Goal: Task Accomplishment & Management: Use online tool/utility

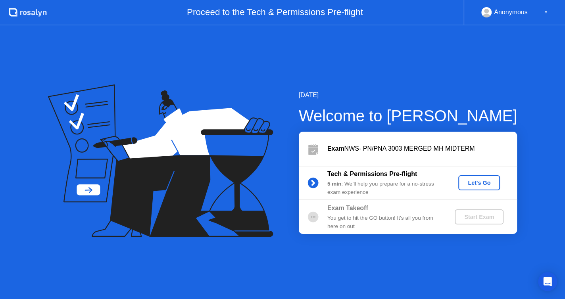
click at [419, 214] on div "You get to hit the GO button! It’s all you from here on out" at bounding box center [385, 222] width 114 height 16
click at [475, 180] on div "Let's Go" at bounding box center [479, 183] width 35 height 6
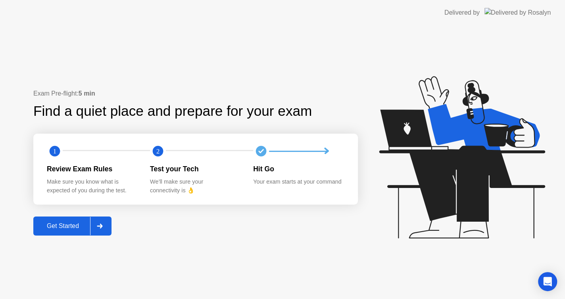
click at [73, 229] on div "Get Started" at bounding box center [63, 226] width 54 height 7
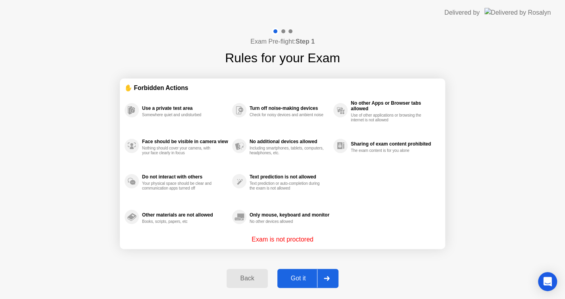
click at [304, 284] on button "Got it" at bounding box center [308, 278] width 61 height 19
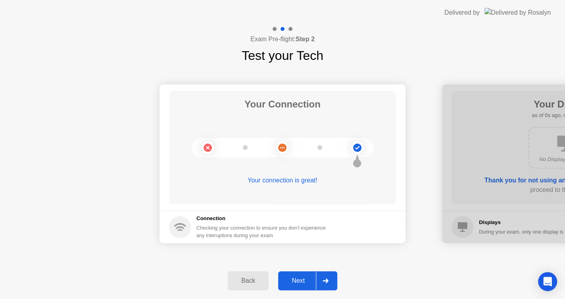
click at [304, 284] on div "Next" at bounding box center [298, 281] width 35 height 7
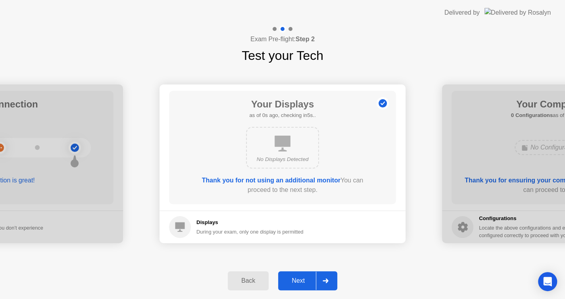
click at [304, 284] on div "Next" at bounding box center [298, 281] width 35 height 7
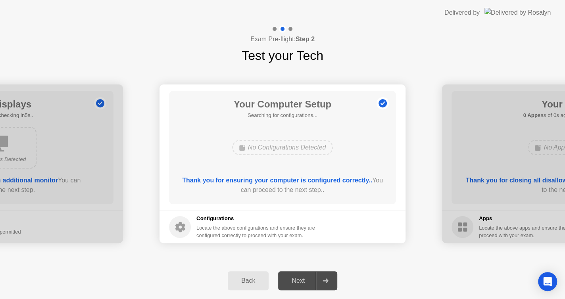
click at [304, 284] on div "Next" at bounding box center [298, 281] width 35 height 7
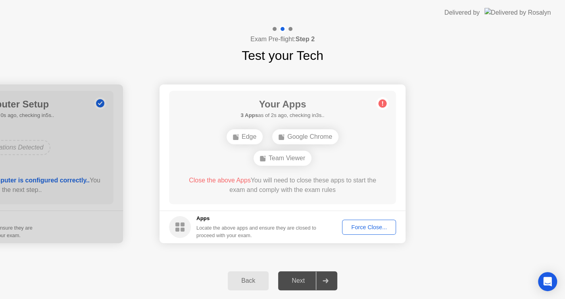
click at [372, 229] on div "Force Close..." at bounding box center [369, 227] width 48 height 6
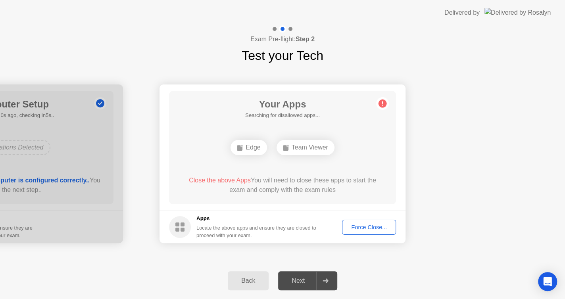
click at [369, 230] on div "Force Close..." at bounding box center [369, 227] width 48 height 6
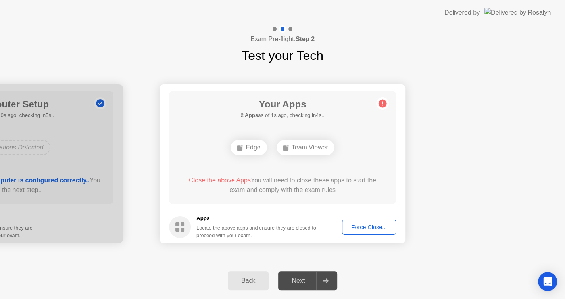
click at [362, 232] on button "Force Close..." at bounding box center [369, 227] width 54 height 15
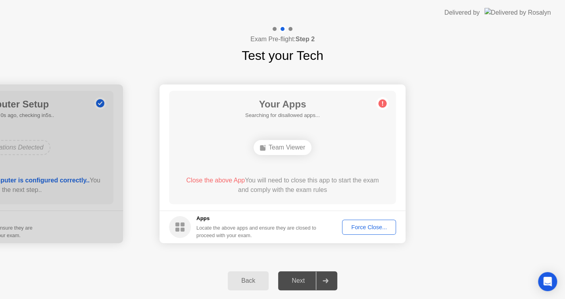
click at [243, 284] on div "Back" at bounding box center [248, 281] width 36 height 7
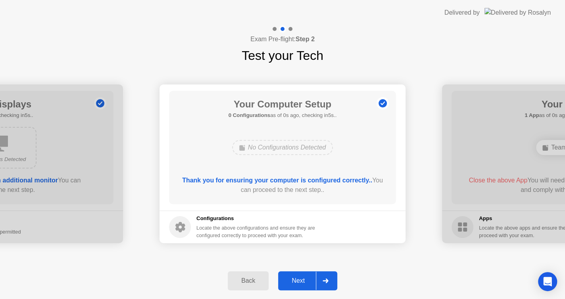
click at [264, 278] on div "Back" at bounding box center [248, 281] width 36 height 7
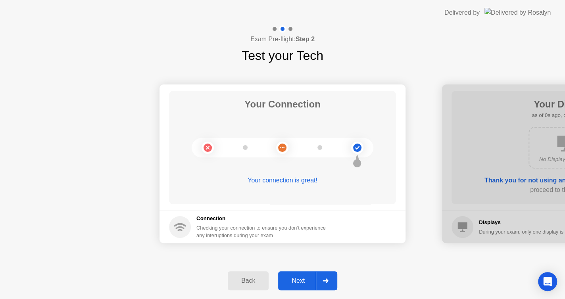
click at [264, 278] on div "Back" at bounding box center [248, 281] width 36 height 7
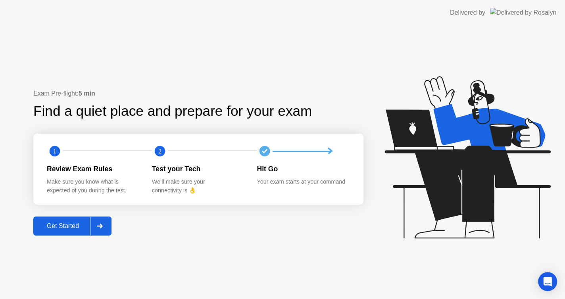
click at [264, 276] on div "Delivered by Exam Pre-flight: Step 2 Test your Tech Your Connection Your connec…" at bounding box center [282, 149] width 565 height 299
click at [148, 276] on div "Back" at bounding box center [130, 278] width 36 height 7
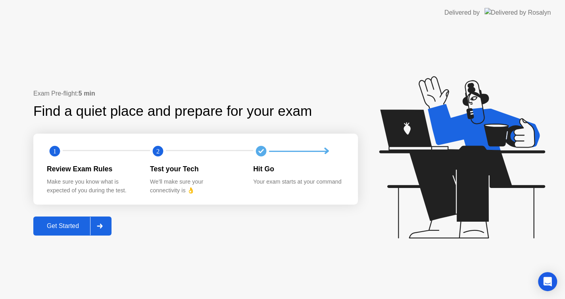
click at [73, 223] on div "Get Started" at bounding box center [63, 226] width 54 height 7
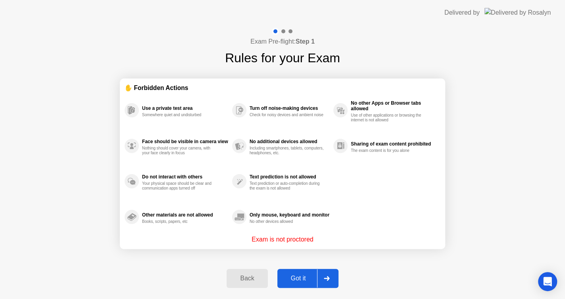
click at [301, 278] on div "Got it" at bounding box center [298, 278] width 37 height 7
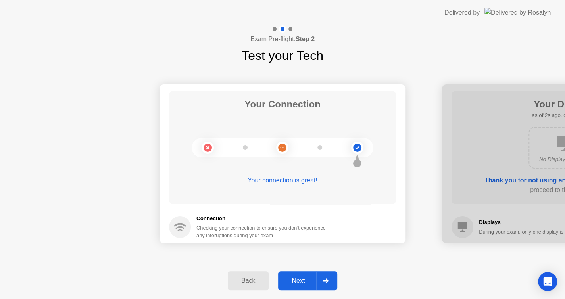
click at [301, 278] on div "Next" at bounding box center [298, 281] width 35 height 7
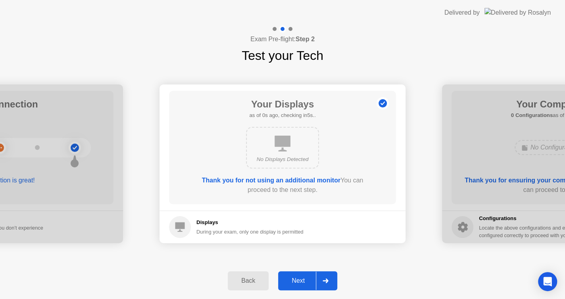
click at [301, 278] on div "Next" at bounding box center [298, 281] width 35 height 7
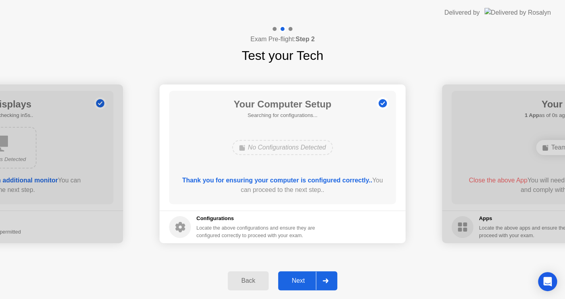
click at [301, 278] on div "Next" at bounding box center [298, 281] width 35 height 7
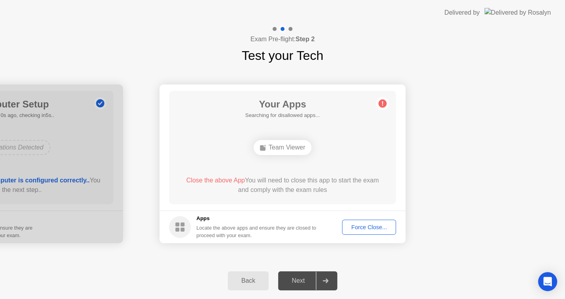
click at [301, 278] on div "Next" at bounding box center [298, 281] width 35 height 7
click at [367, 230] on div "Force Close..." at bounding box center [369, 227] width 48 height 6
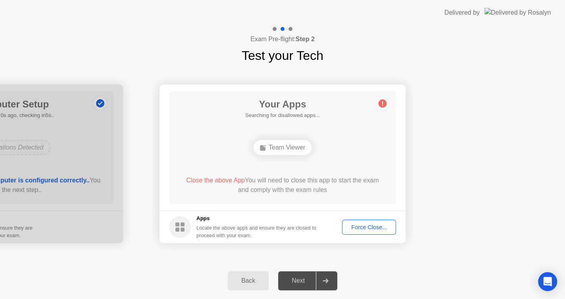
click at [481, 74] on div "Your Connection Your connection is great! Connection Checking your connection t…" at bounding box center [282, 164] width 565 height 198
click at [357, 230] on div "Force Close..." at bounding box center [369, 227] width 48 height 6
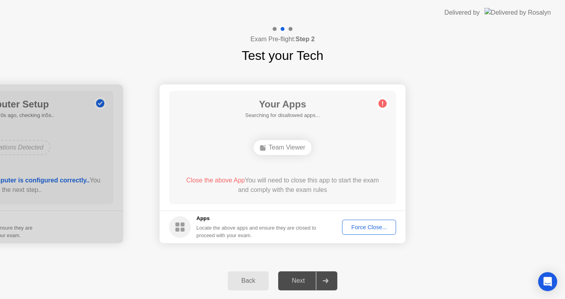
click at [370, 231] on div "Force Close..." at bounding box center [369, 227] width 48 height 6
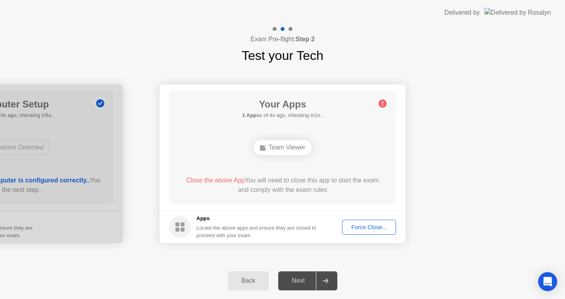
click at [367, 233] on button "Force Close..." at bounding box center [369, 227] width 54 height 15
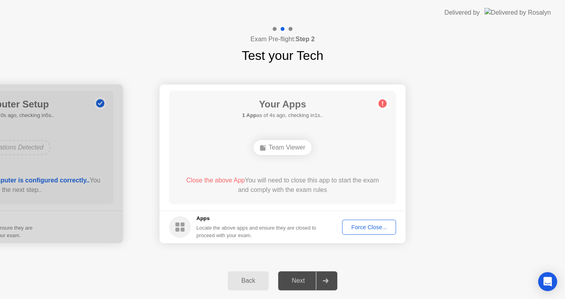
click at [358, 224] on div "Force Close..." at bounding box center [369, 227] width 48 height 6
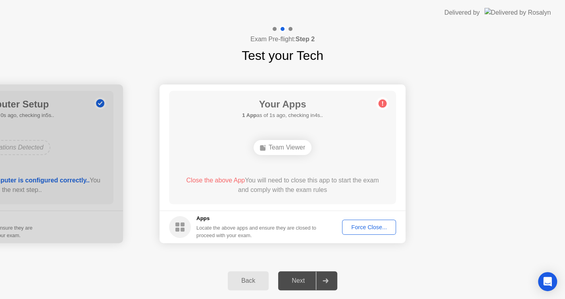
click at [367, 228] on div "Force Close..." at bounding box center [369, 227] width 48 height 6
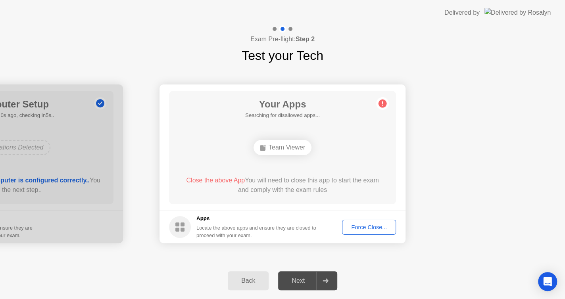
click at [355, 233] on button "Force Close..." at bounding box center [369, 227] width 54 height 15
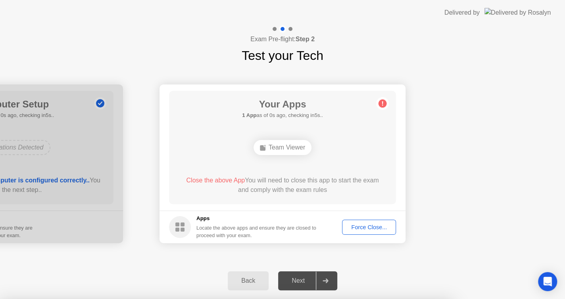
click at [367, 299] on div at bounding box center [282, 299] width 565 height 0
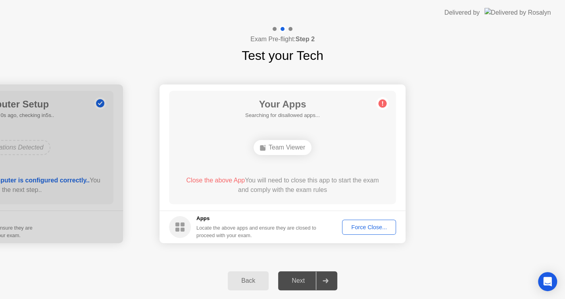
click at [353, 228] on div "Force Close..." at bounding box center [369, 227] width 48 height 6
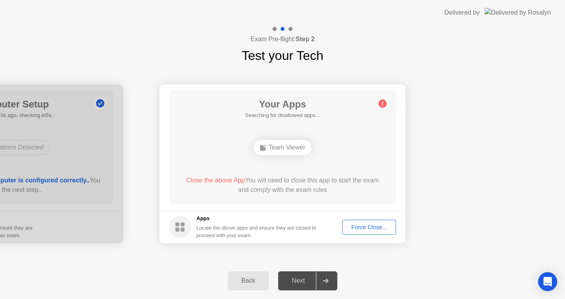
click at [353, 224] on div "Force Close..." at bounding box center [369, 227] width 48 height 6
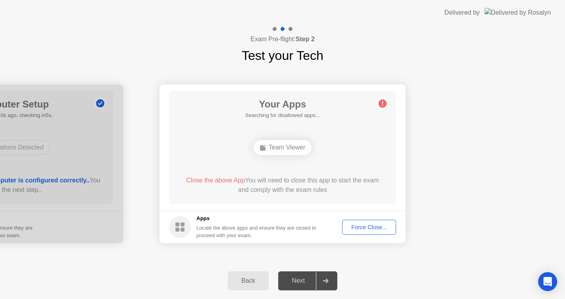
click at [371, 228] on div "Force Close..." at bounding box center [369, 227] width 48 height 6
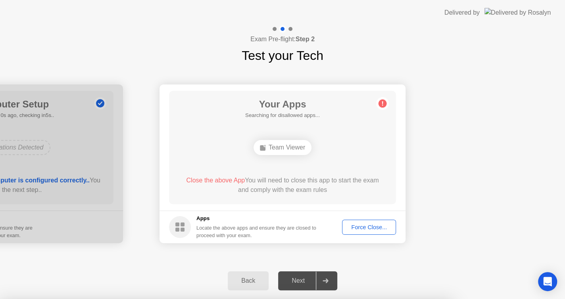
drag, startPoint x: 295, startPoint y: 190, endPoint x: 289, endPoint y: 183, distance: 9.6
